Goal: Task Accomplishment & Management: Use online tool/utility

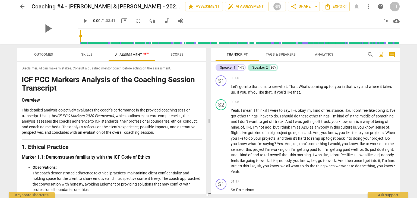
click at [20, 2] on link "arrow_back" at bounding box center [22, 7] width 10 height 10
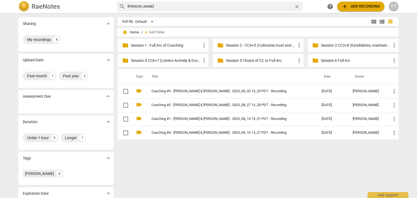
click at [295, 7] on span "close" at bounding box center [297, 7] width 6 height 6
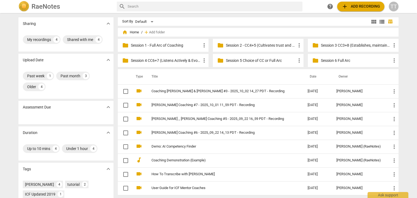
click at [365, 9] on span "add Add recording" at bounding box center [361, 6] width 39 height 7
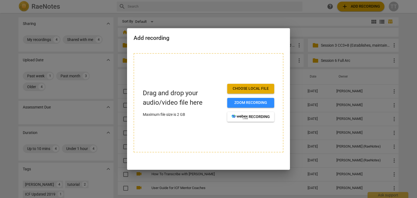
click at [263, 89] on span "Choose local file" at bounding box center [251, 88] width 38 height 5
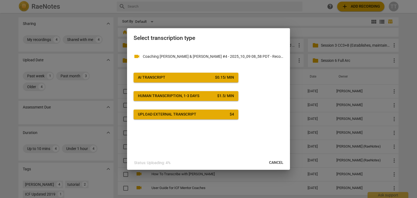
click at [200, 76] on span "AI Transcript $ 0.15 / min" at bounding box center [186, 77] width 96 height 5
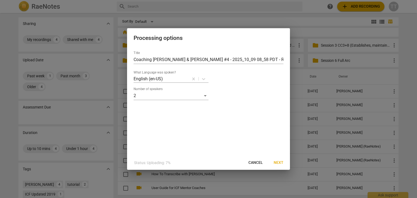
click at [277, 160] on button "Next" at bounding box center [279, 163] width 18 height 10
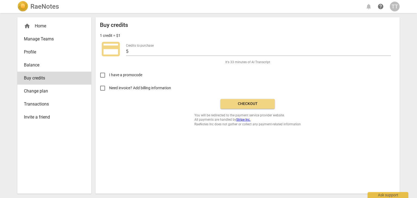
click at [241, 105] on span "Checkout" at bounding box center [248, 103] width 46 height 5
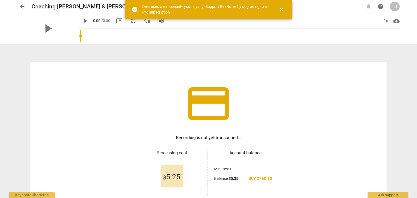
scroll to position [47, 0]
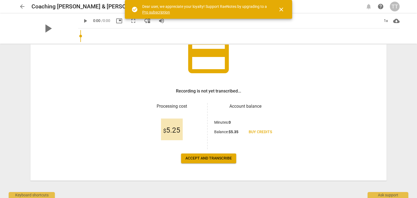
click at [212, 154] on button "Accept and transcribe" at bounding box center [208, 159] width 55 height 10
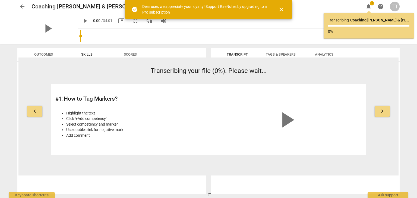
click at [288, 7] on span "close" at bounding box center [281, 9] width 13 height 7
